Goal: Transaction & Acquisition: Purchase product/service

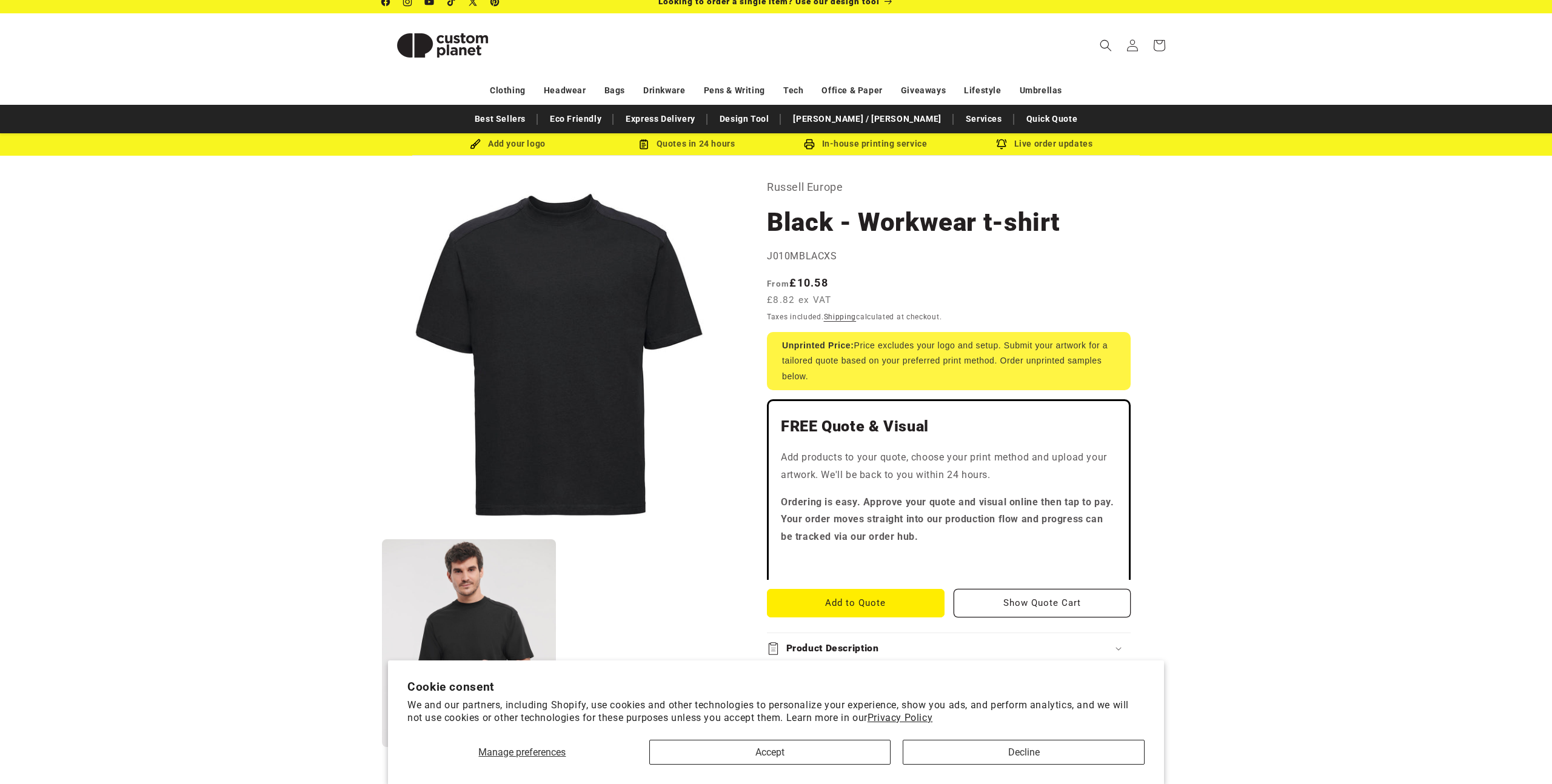
scroll to position [13, 0]
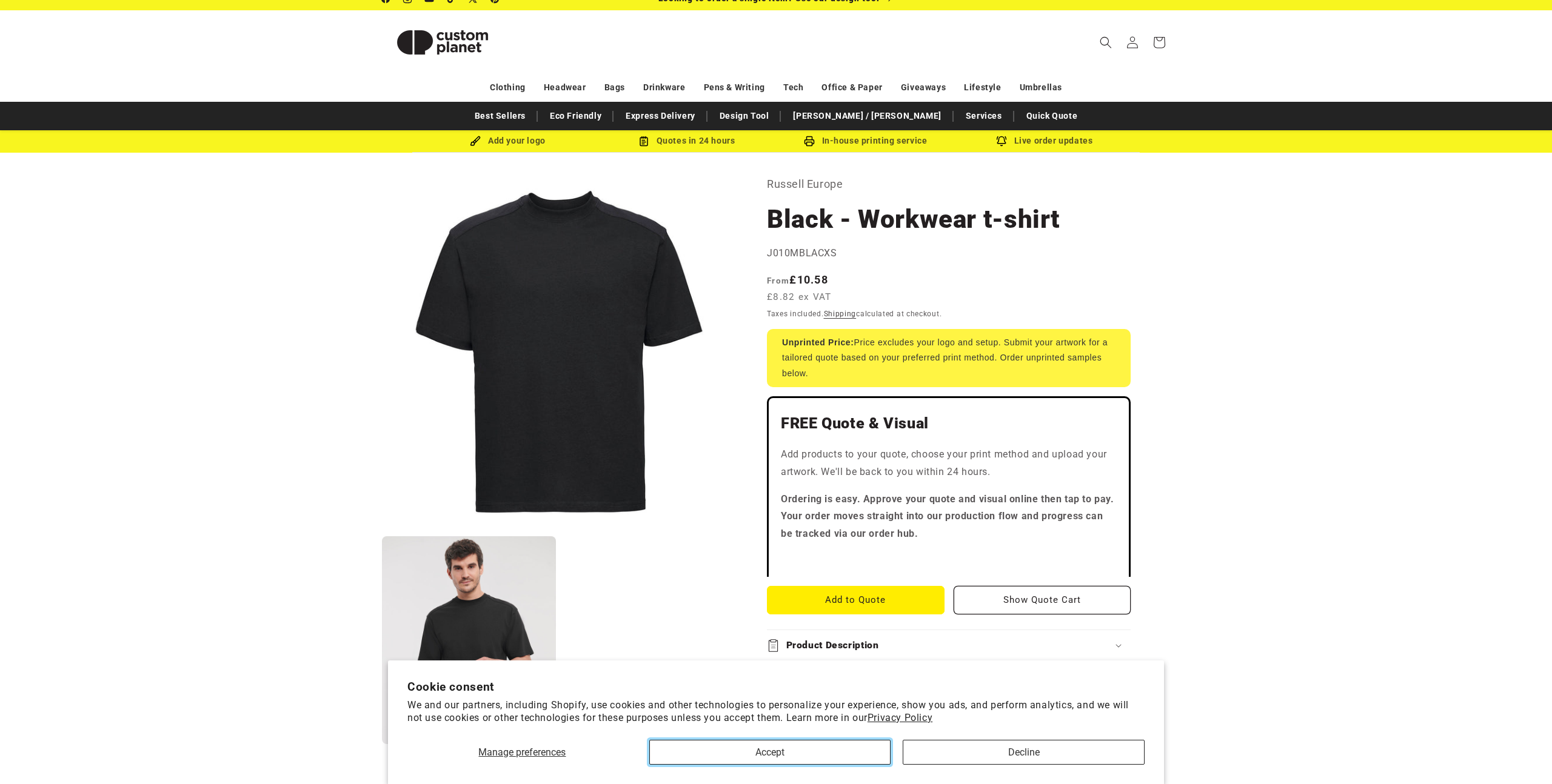
click at [798, 751] on button "Accept" at bounding box center [770, 753] width 242 height 25
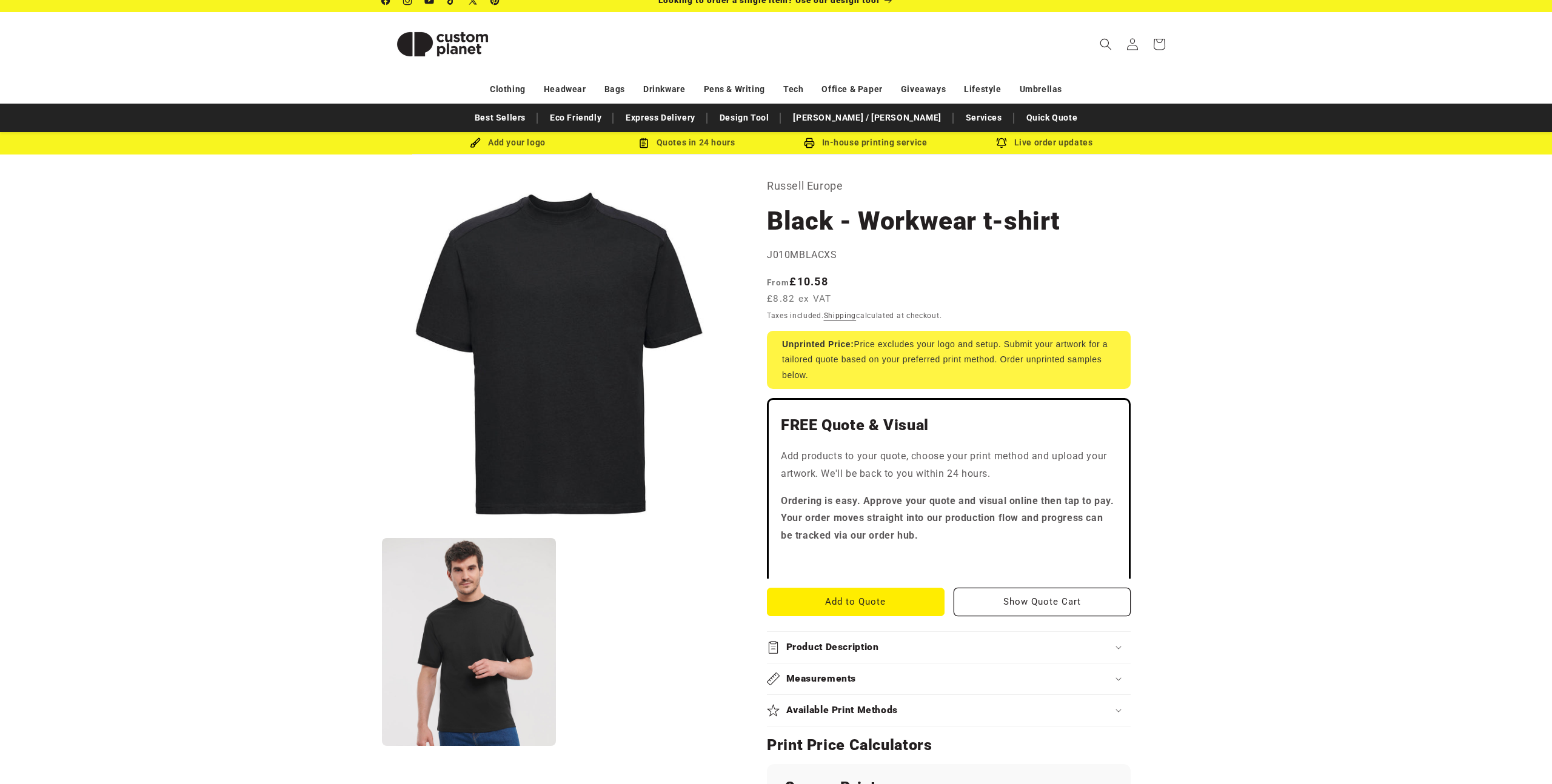
scroll to position [11, 0]
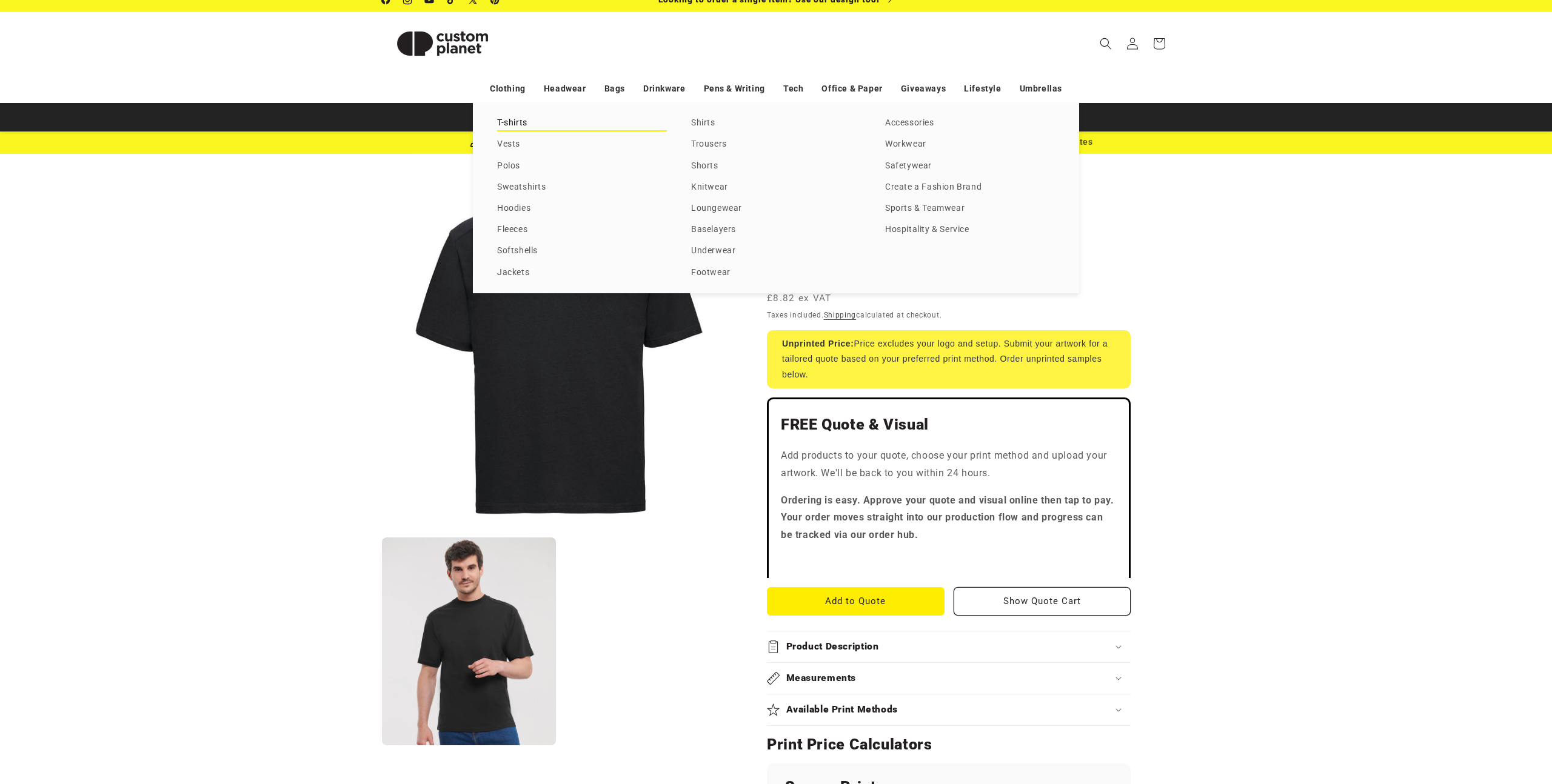
click at [514, 122] on link "T-shirts" at bounding box center [582, 123] width 170 height 16
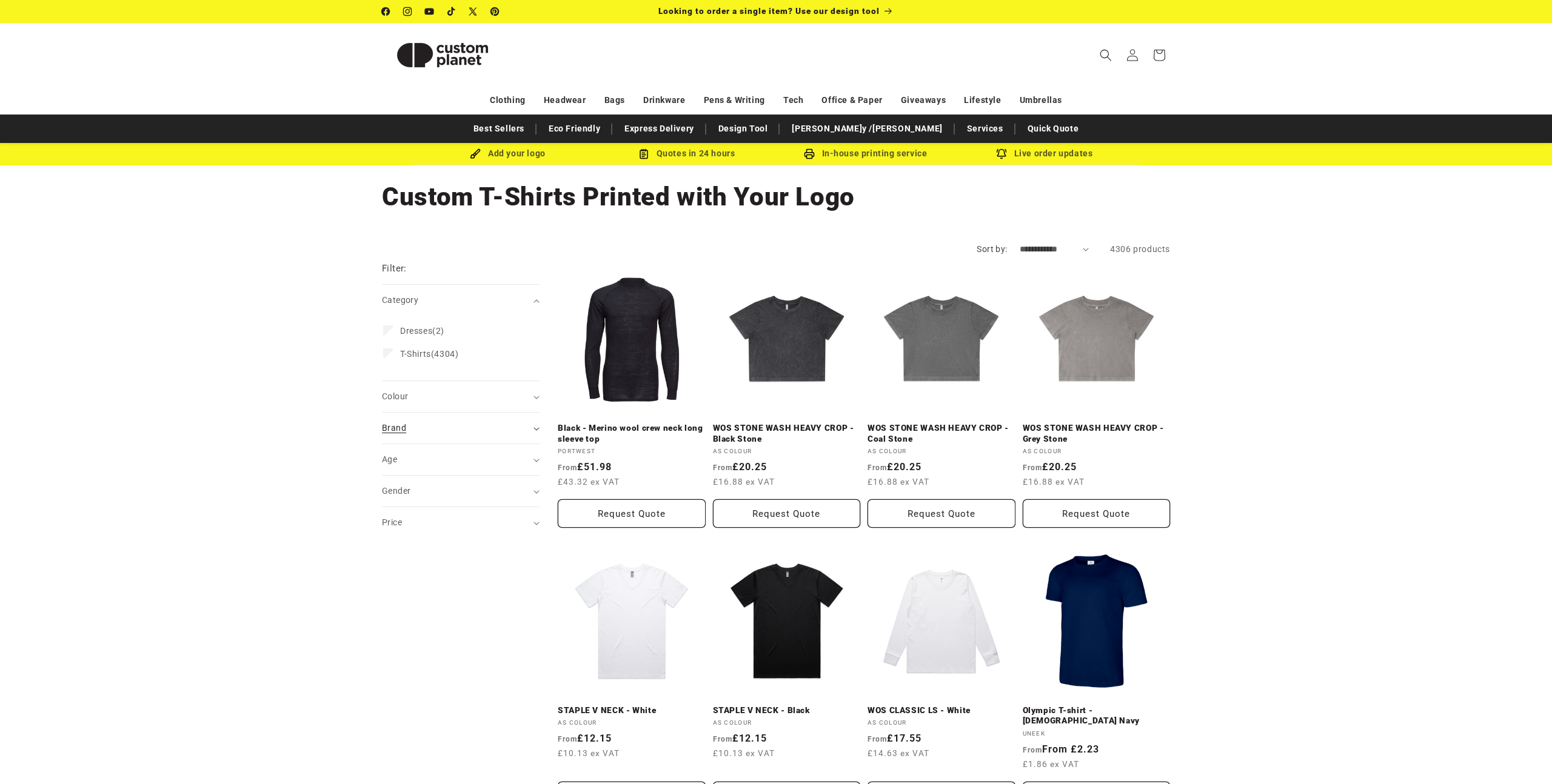
click at [477, 420] on summary "Brand (0)" at bounding box center [461, 428] width 158 height 31
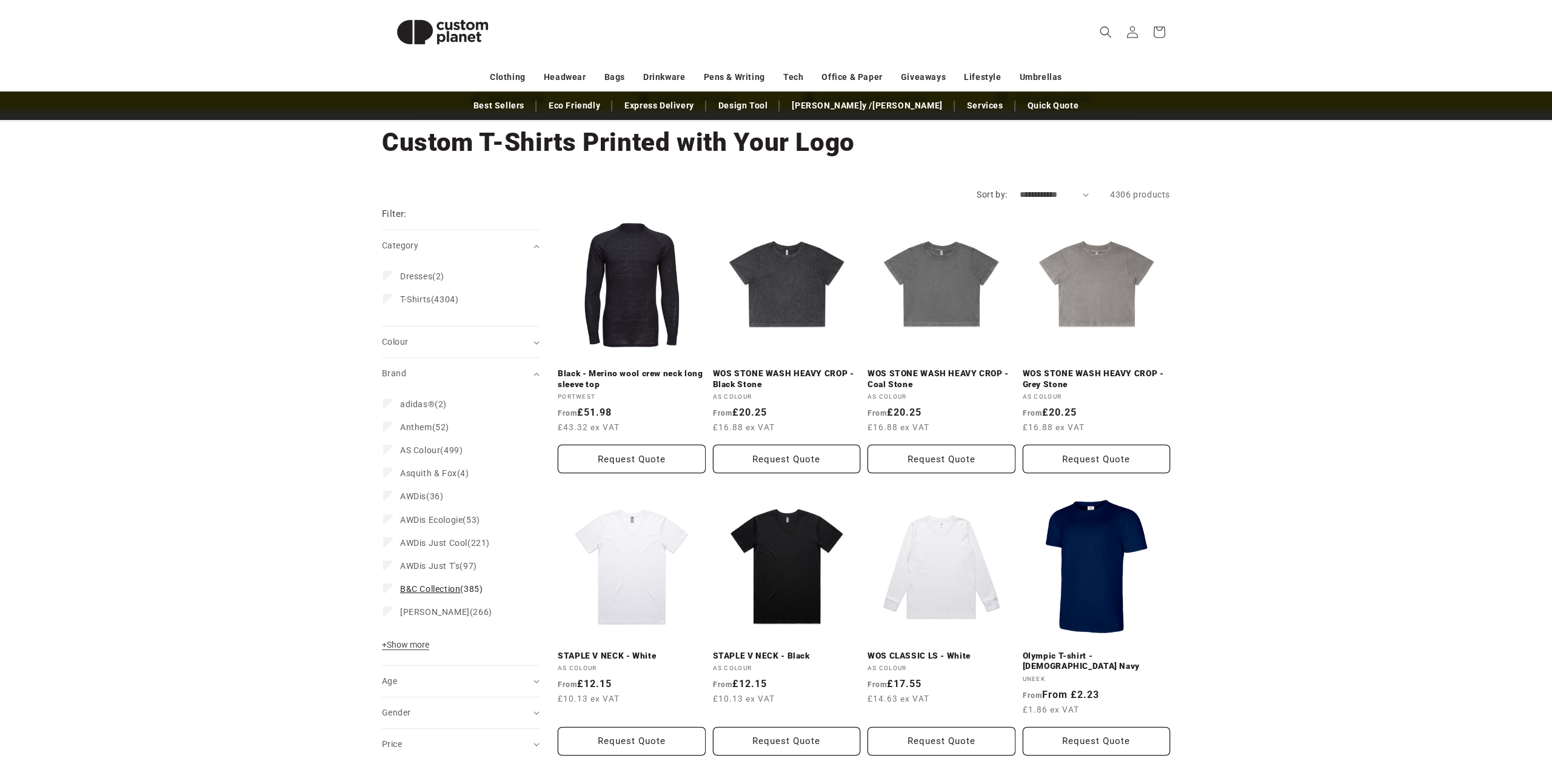
scroll to position [82, 0]
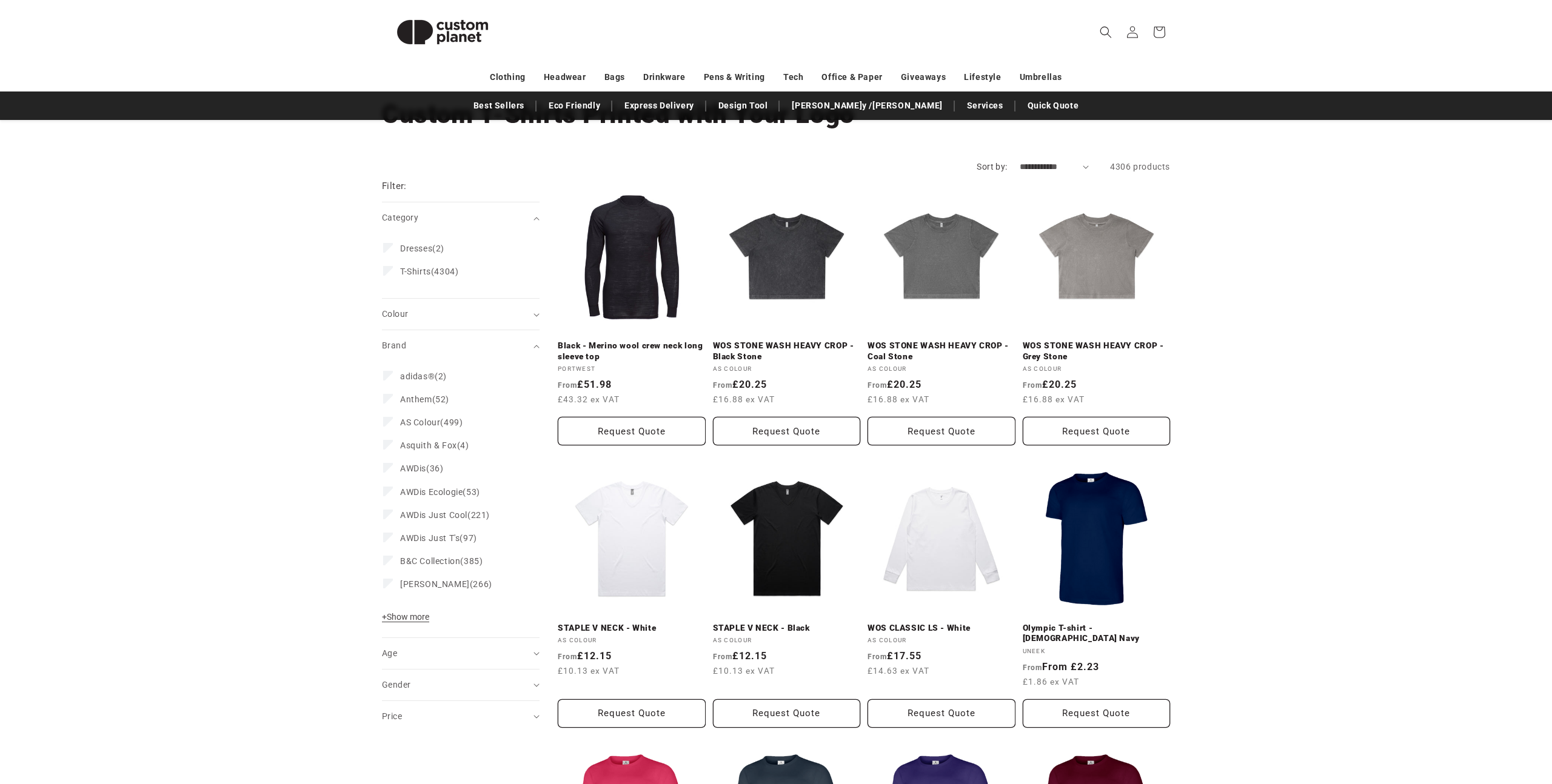
drag, startPoint x: 425, startPoint y: 616, endPoint x: 436, endPoint y: 600, distance: 19.4
click at [425, 616] on span "+ Show more" at bounding box center [406, 617] width 47 height 10
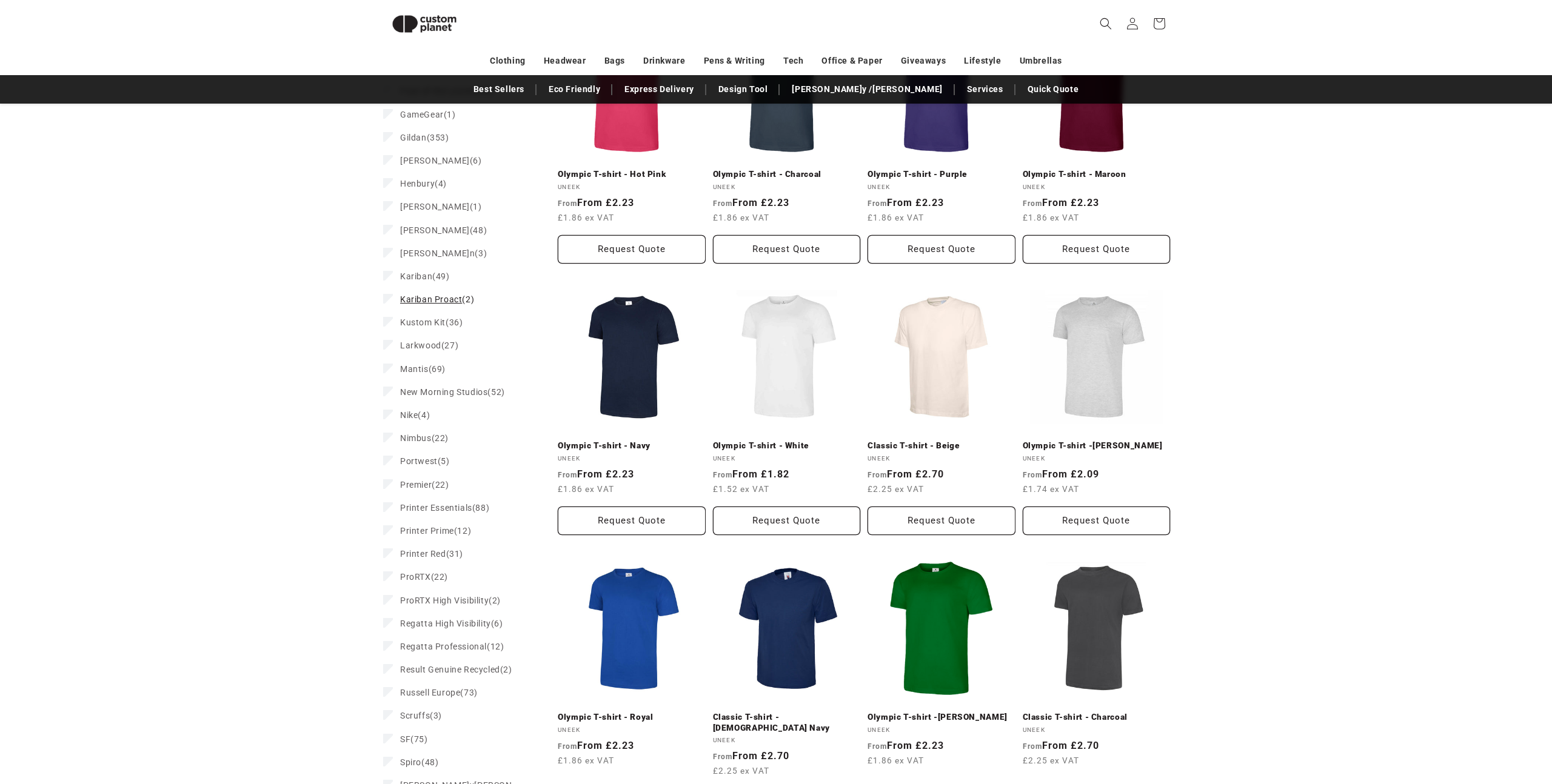
scroll to position [843, 0]
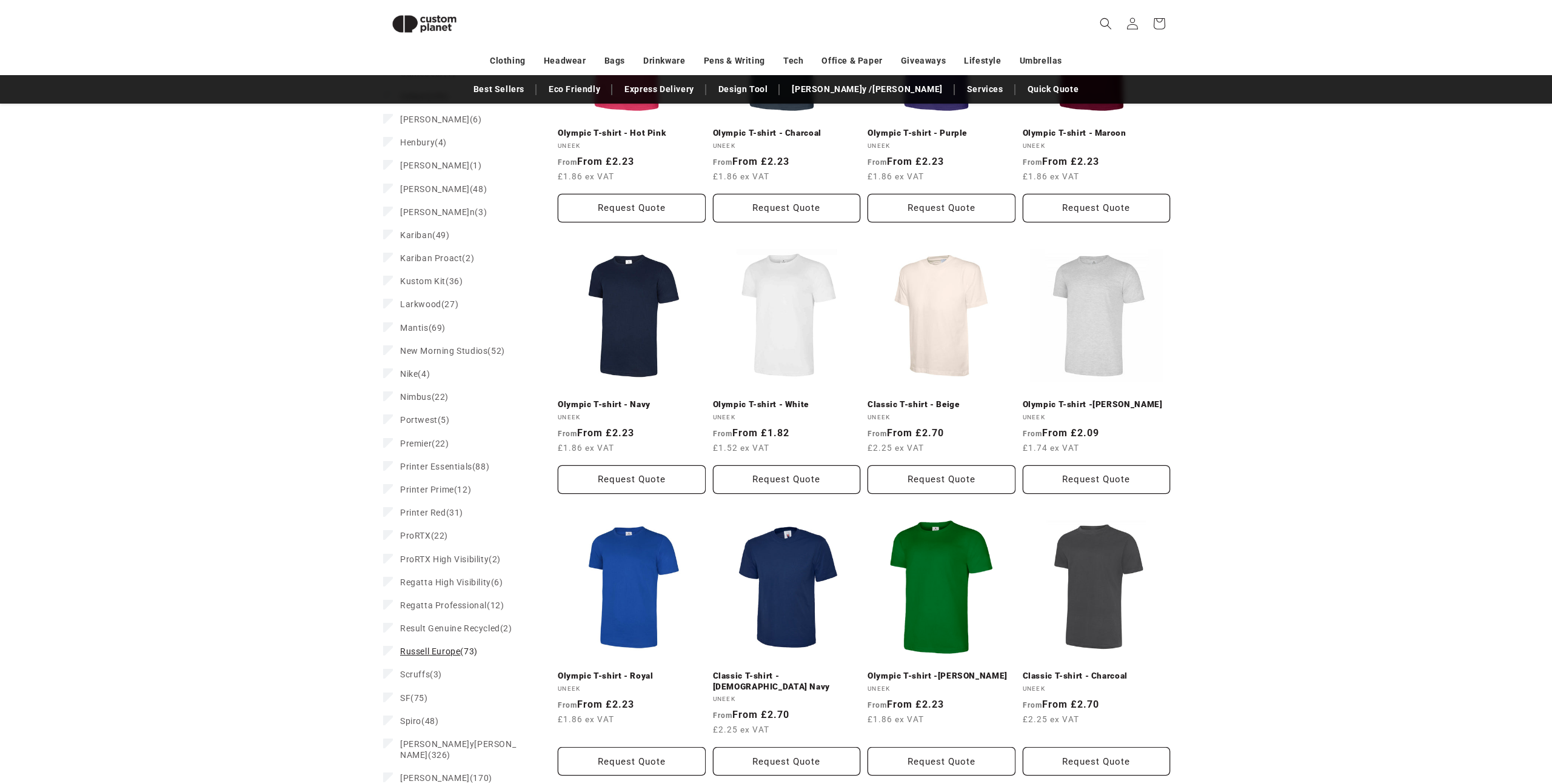
click at [435, 646] on span "Russell Europe" at bounding box center [430, 651] width 60 height 10
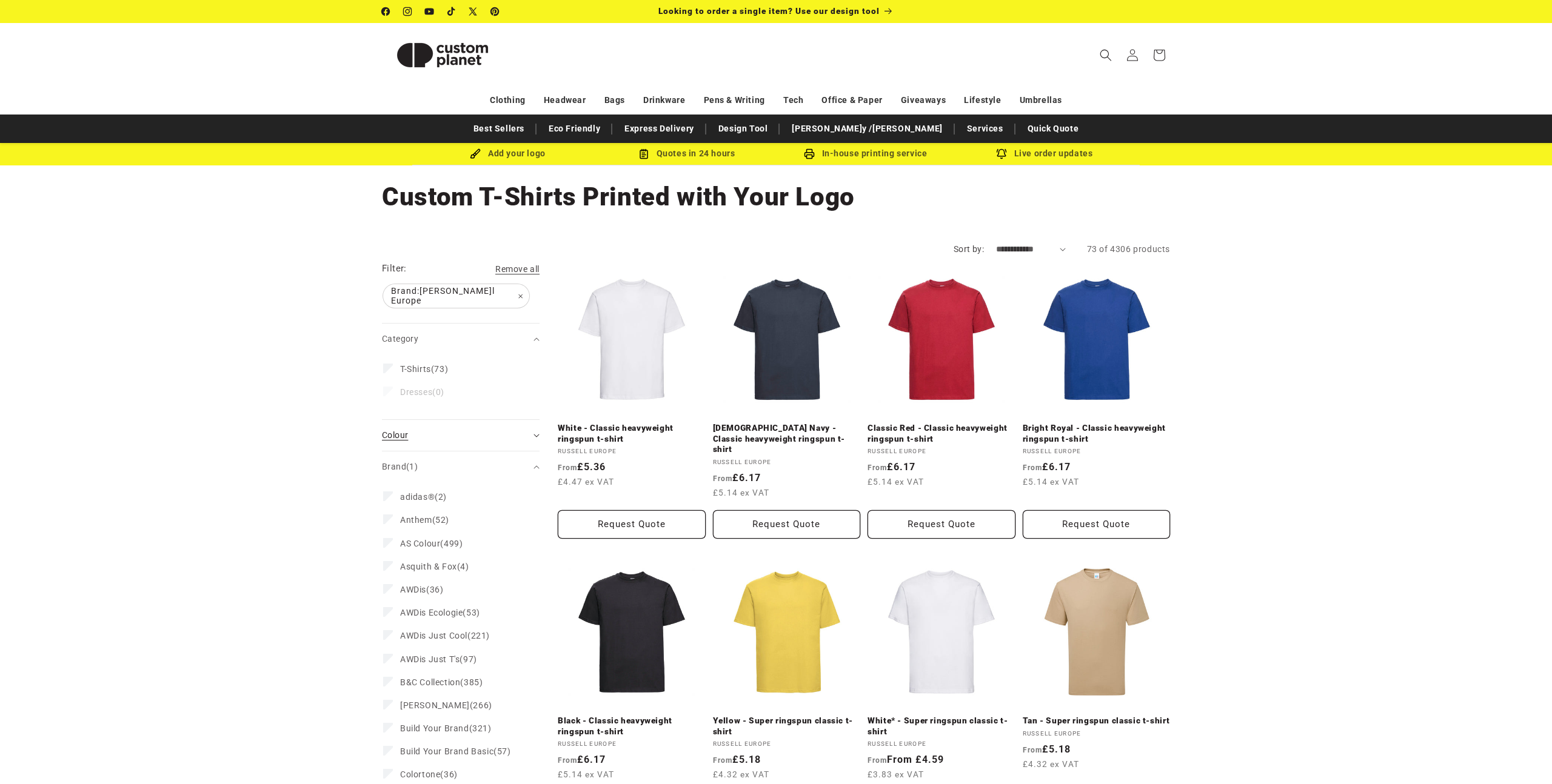
click at [456, 429] on div "Colour (0)" at bounding box center [455, 436] width 147 height 13
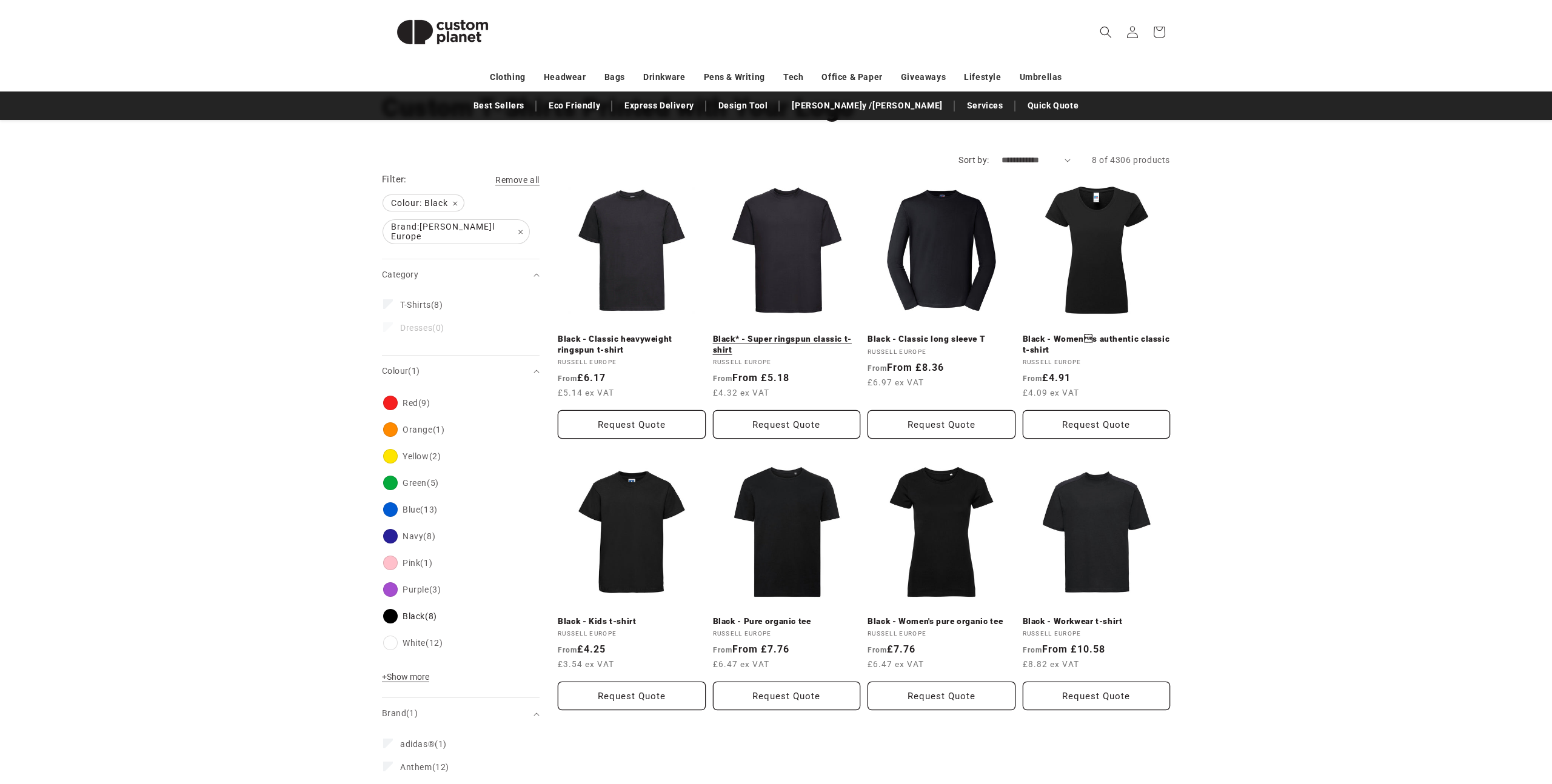
scroll to position [98, 0]
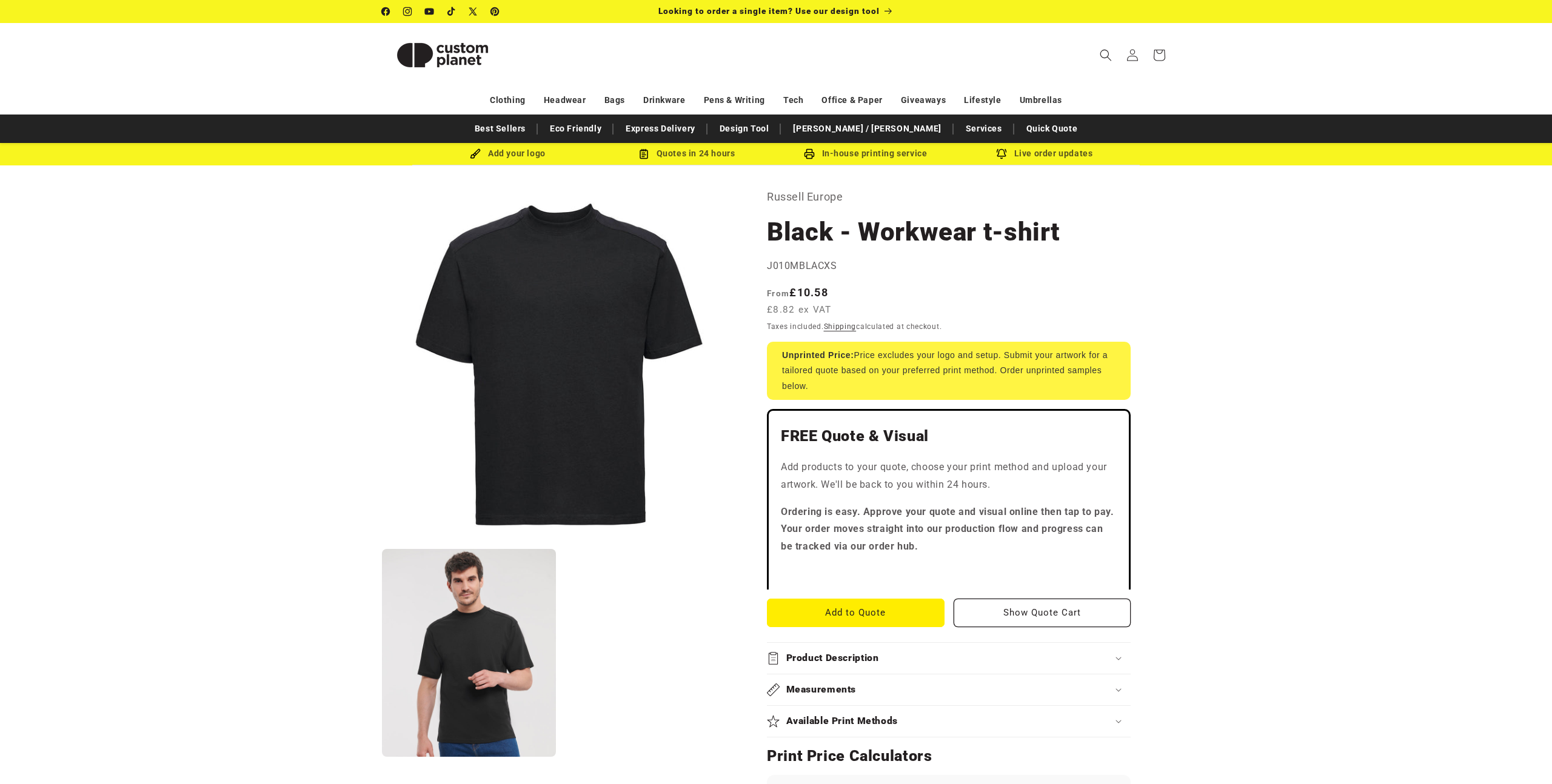
click at [382, 757] on button "Open media 2 in modal" at bounding box center [382, 757] width 0 height 0
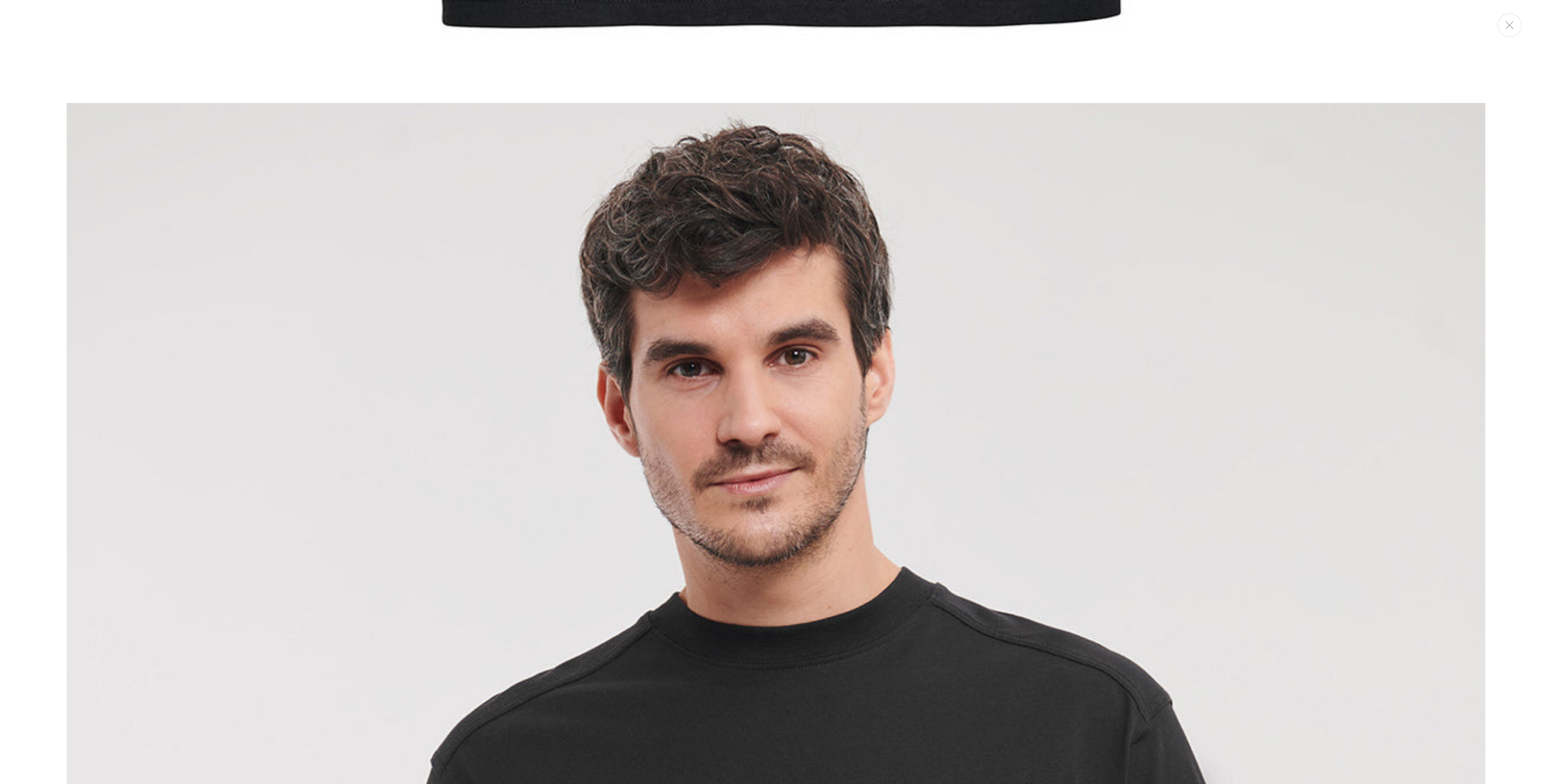
scroll to position [1310, 0]
